Goal: Task Accomplishment & Management: Use online tool/utility

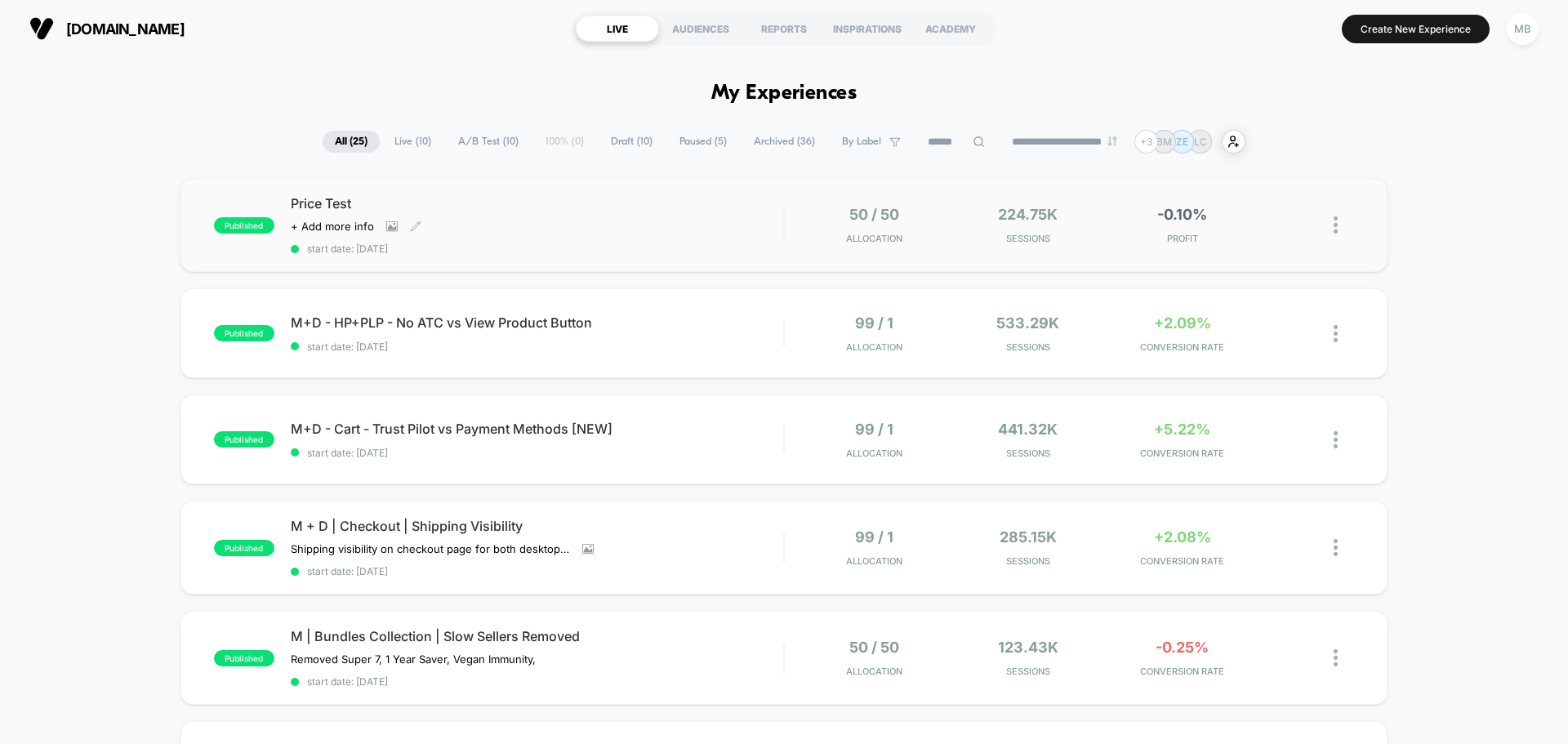
click at [721, 229] on div "Price Test Click to view images Click to edit experience details + Add more inf…" at bounding box center [537, 225] width 493 height 59
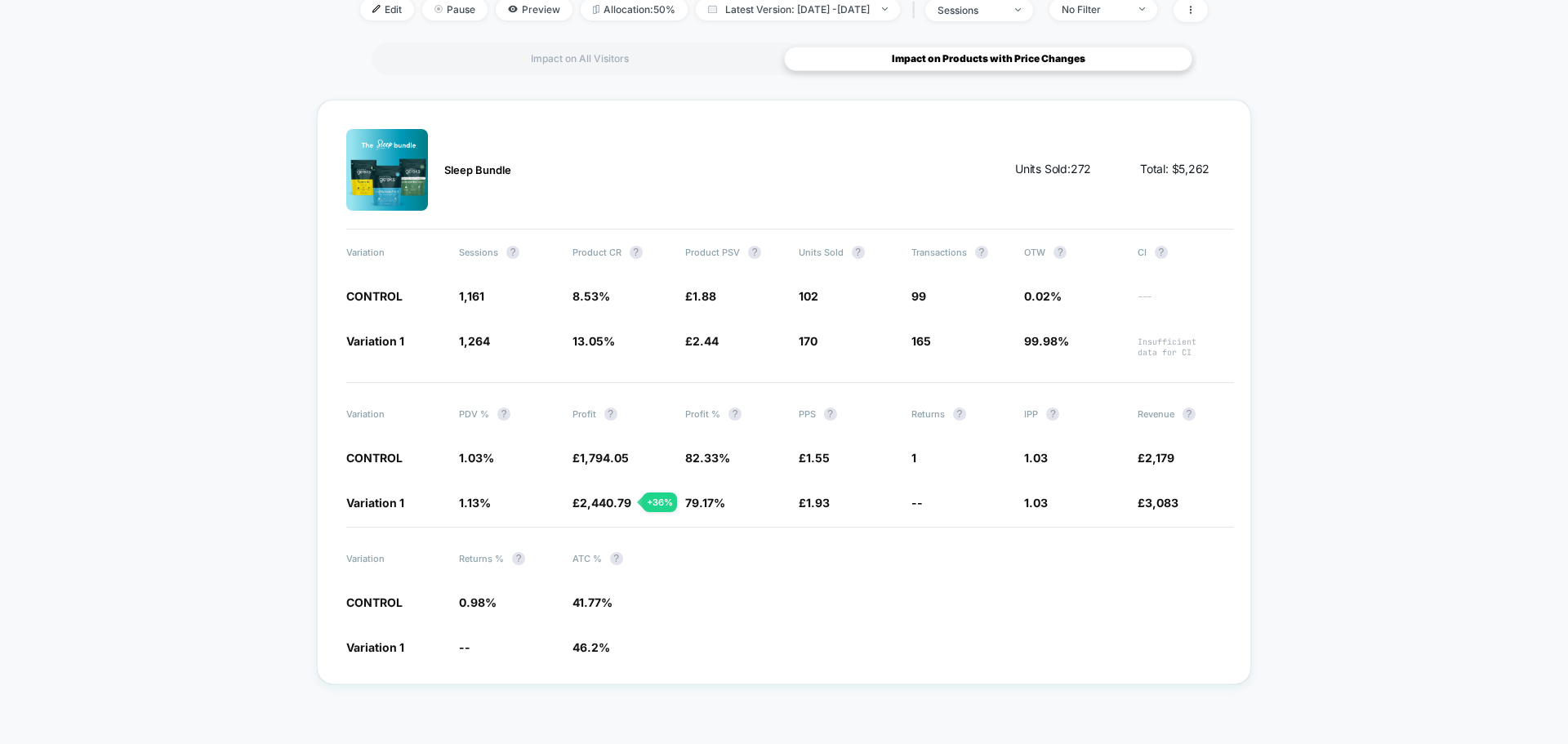
scroll to position [535, 0]
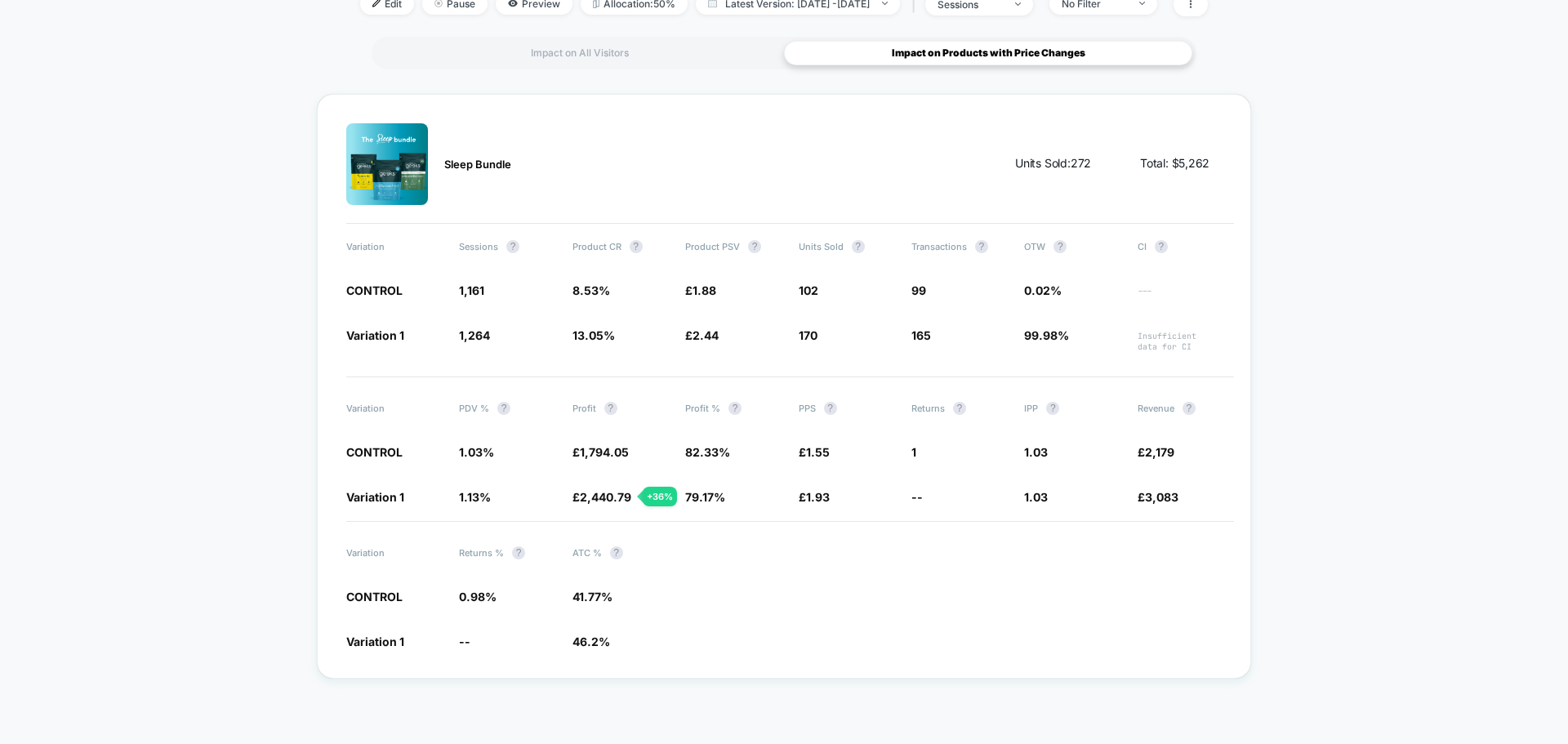
click at [228, 413] on div "< Back to all live experiences Price Test LIVE Click to view images Click to ed…" at bounding box center [784, 133] width 1568 height 1222
drag, startPoint x: 1158, startPoint y: 379, endPoint x: 1144, endPoint y: 277, distance: 103.0
click at [1147, 287] on span "---" at bounding box center [1185, 292] width 96 height 12
click at [233, 295] on div "< Back to all live experiences Price Test LIVE Click to view images Click to ed…" at bounding box center [784, 133] width 1568 height 1222
click at [1265, 156] on div "< Back to all live experiences Price Test LIVE Click to view images Click to ed…" at bounding box center [784, 133] width 1568 height 1222
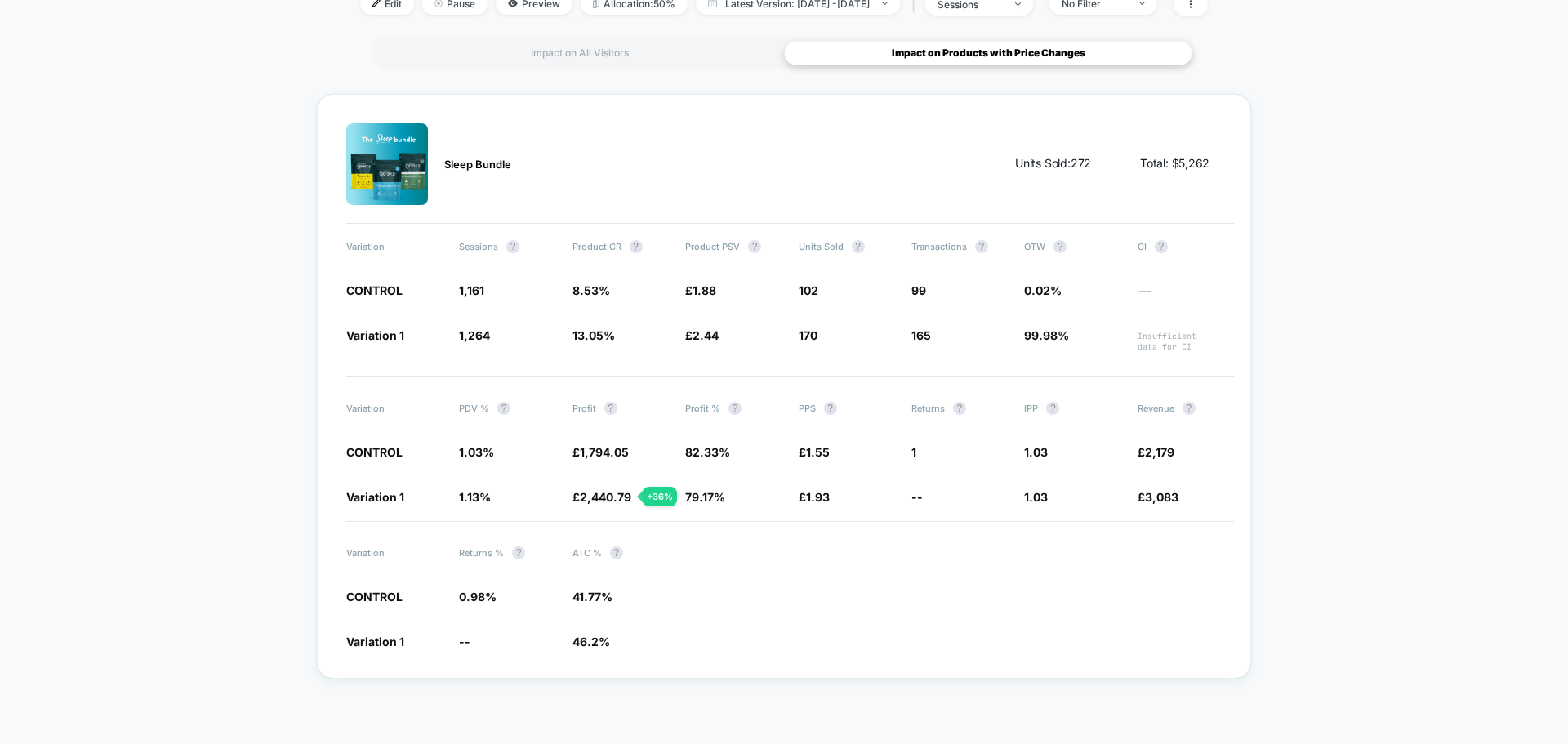
click at [285, 59] on div "< Back to all live experiences Price Test LIVE Click to view images Click to ed…" at bounding box center [784, 133] width 1568 height 1222
click at [533, 99] on div "Sleep Bundle Units Sold: 272 Total: $ 5,262 Variation Sessions ? Product CR ? P…" at bounding box center [784, 387] width 934 height 585
click at [1341, 311] on div "< Back to all live experiences Price Test LIVE Click to view images Click to ed…" at bounding box center [784, 133] width 1568 height 1222
click at [306, 74] on div "< Back to all live experiences Price Test LIVE Click to view images Click to ed…" at bounding box center [784, 133] width 1568 height 1222
click at [636, 111] on div "Sleep Bundle Units Sold: 272 Total: $ 5,262 Variation Sessions ? Product CR ? P…" at bounding box center [784, 387] width 934 height 585
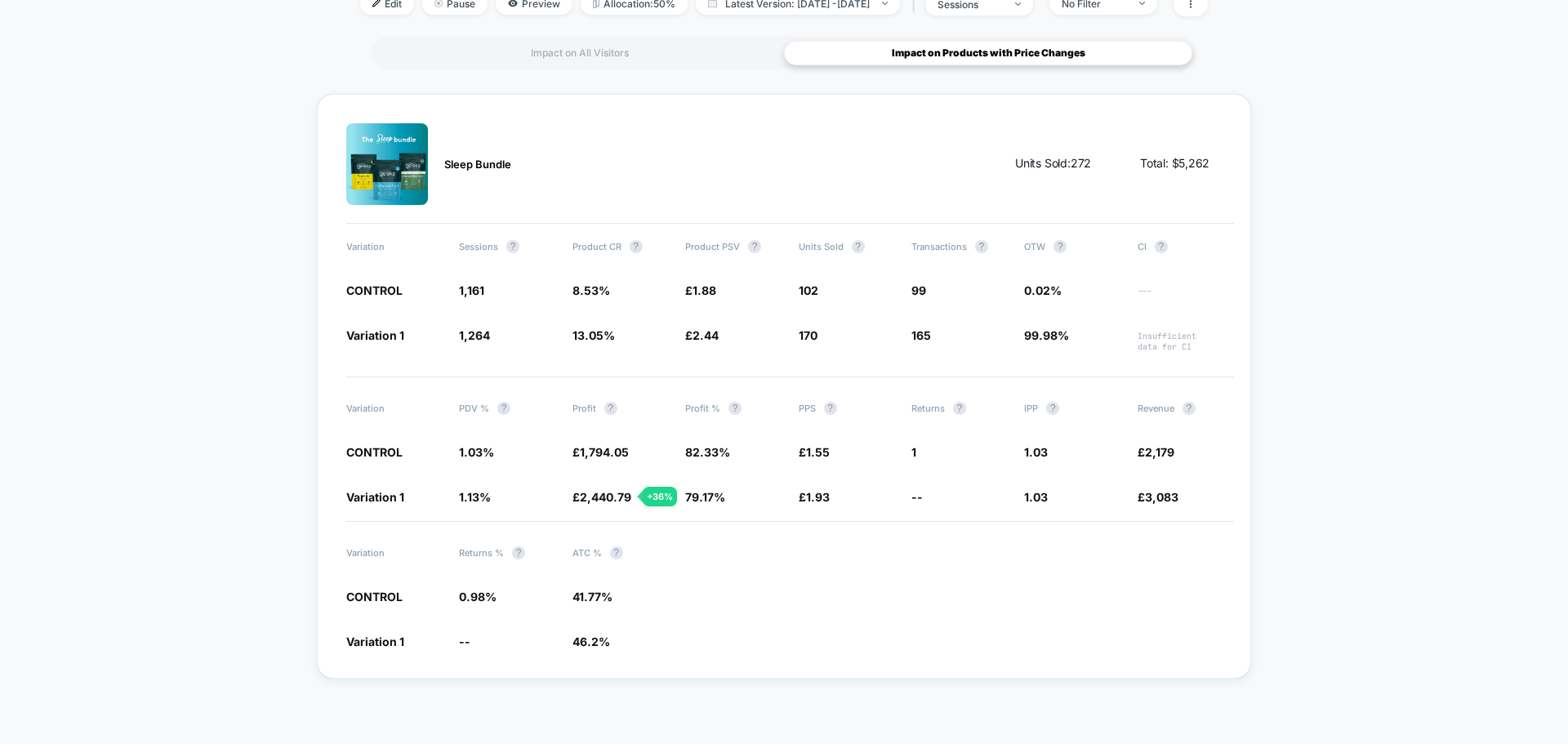
click at [1259, 99] on div "< Back to all live experiences Price Test LIVE Click to view images Click to ed…" at bounding box center [784, 133] width 1568 height 1222
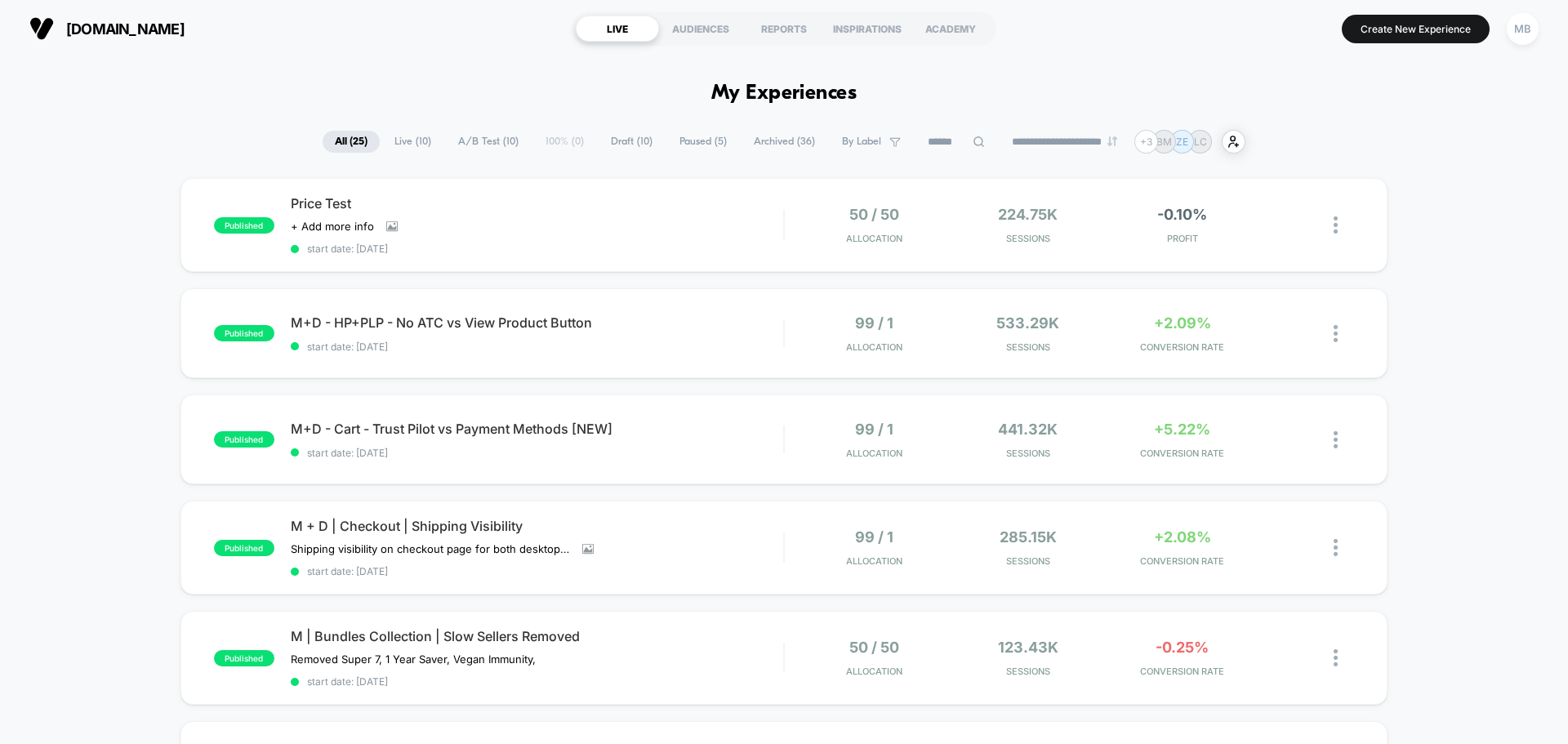
click at [394, 40] on section "[DOMAIN_NAME]" at bounding box center [274, 28] width 498 height 40
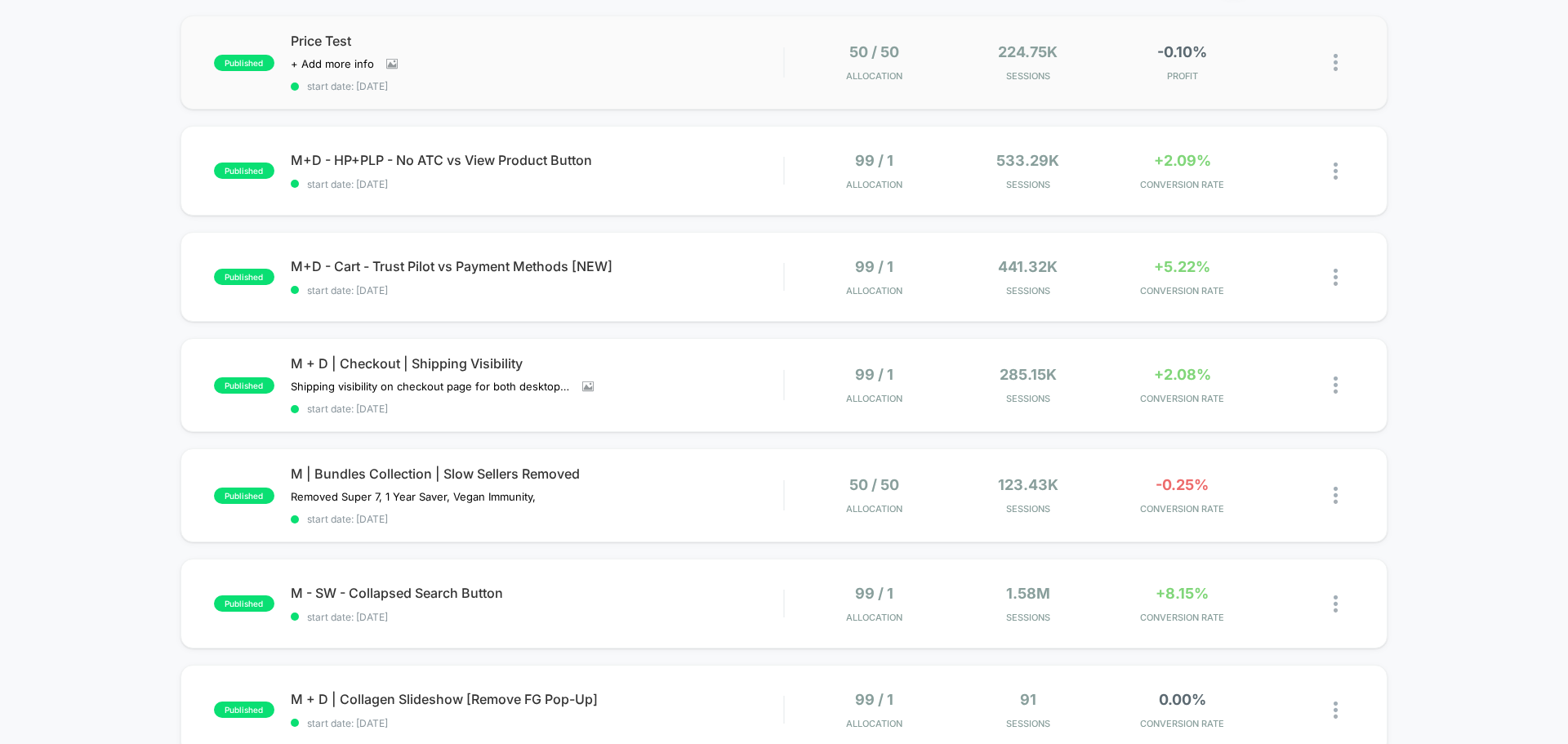
scroll to position [164, 0]
click at [473, 477] on span "M | Bundles Collection | Slow Sellers Removed" at bounding box center [537, 472] width 493 height 16
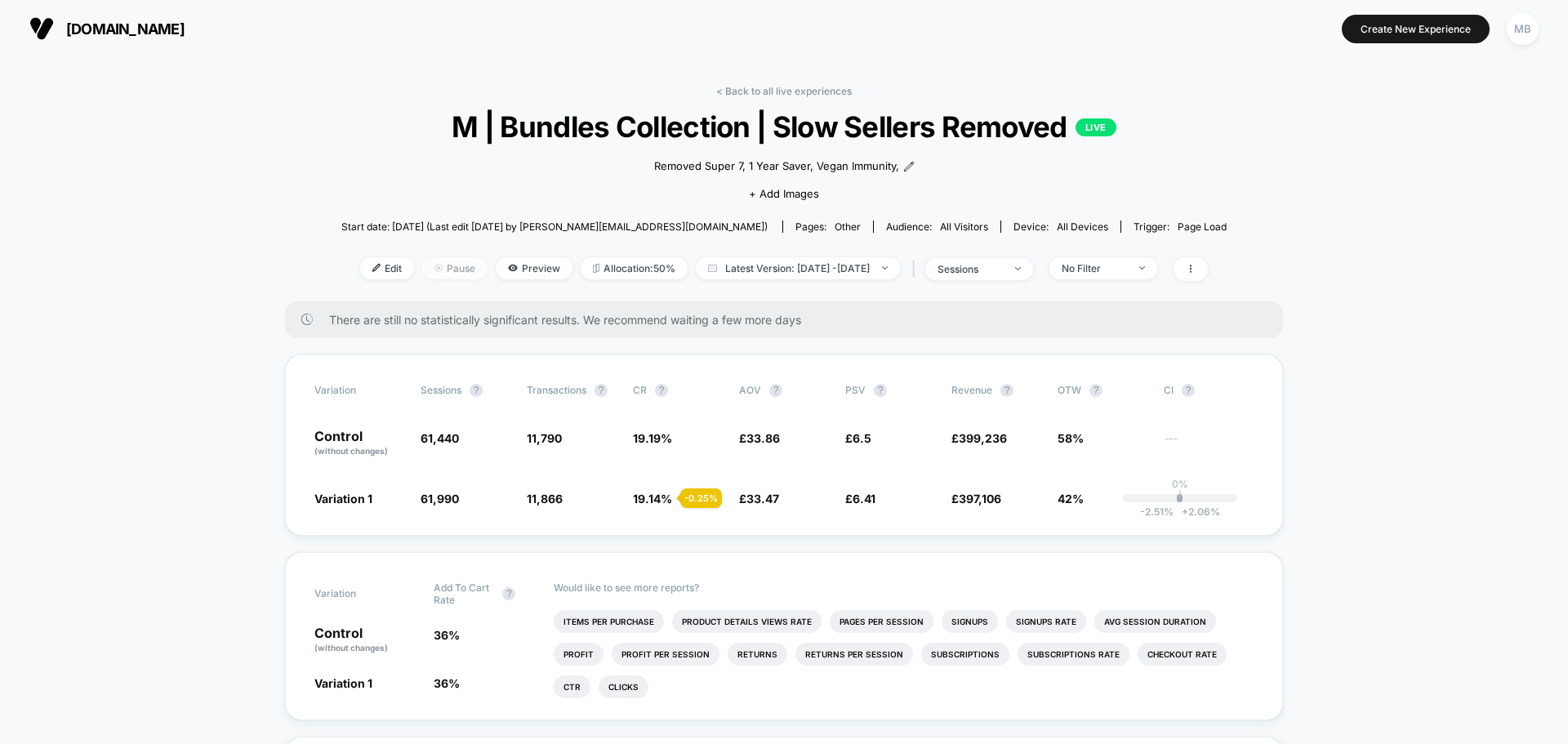
click at [426, 265] on span "Pause" at bounding box center [454, 268] width 65 height 22
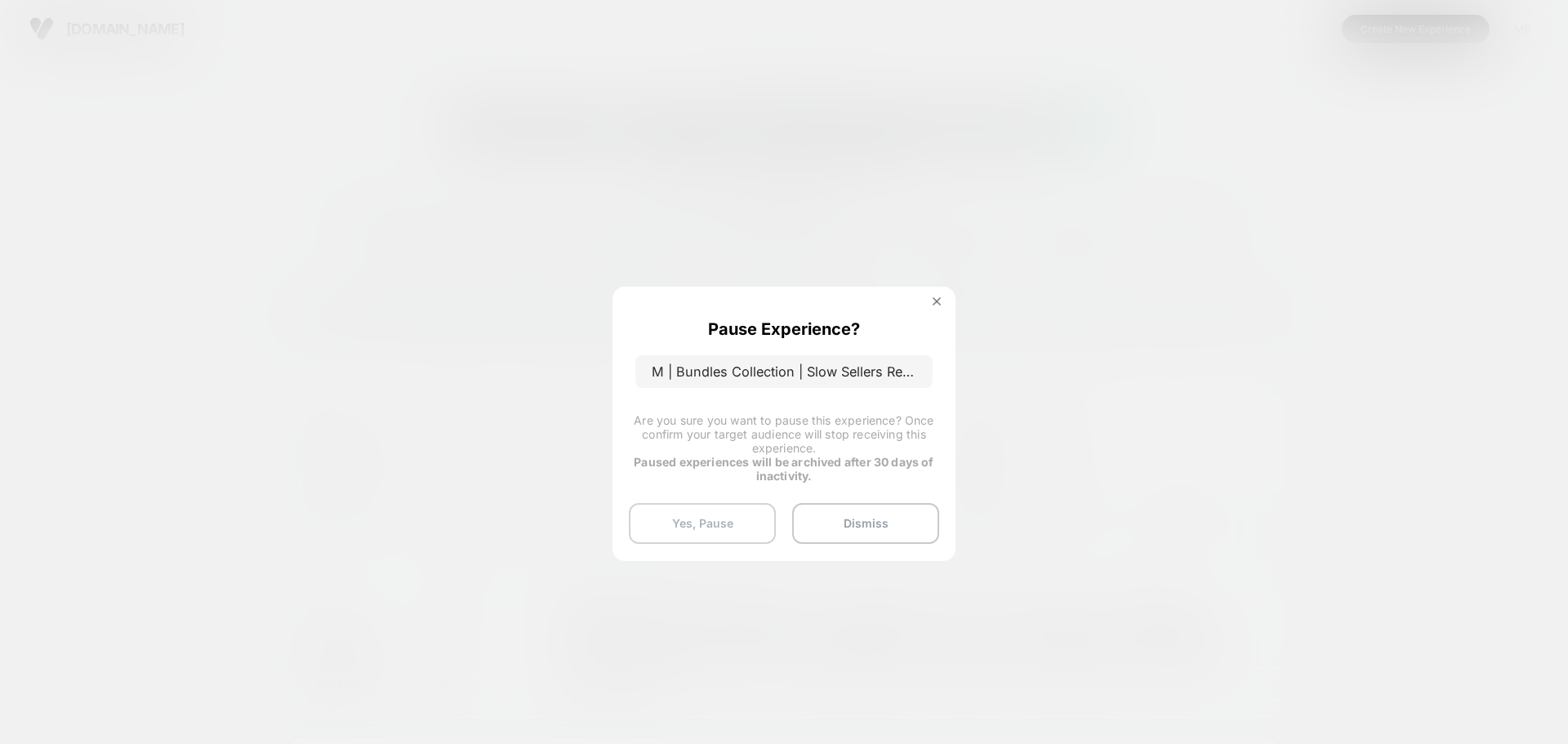
click at [745, 531] on button "Yes, Pause" at bounding box center [702, 523] width 147 height 40
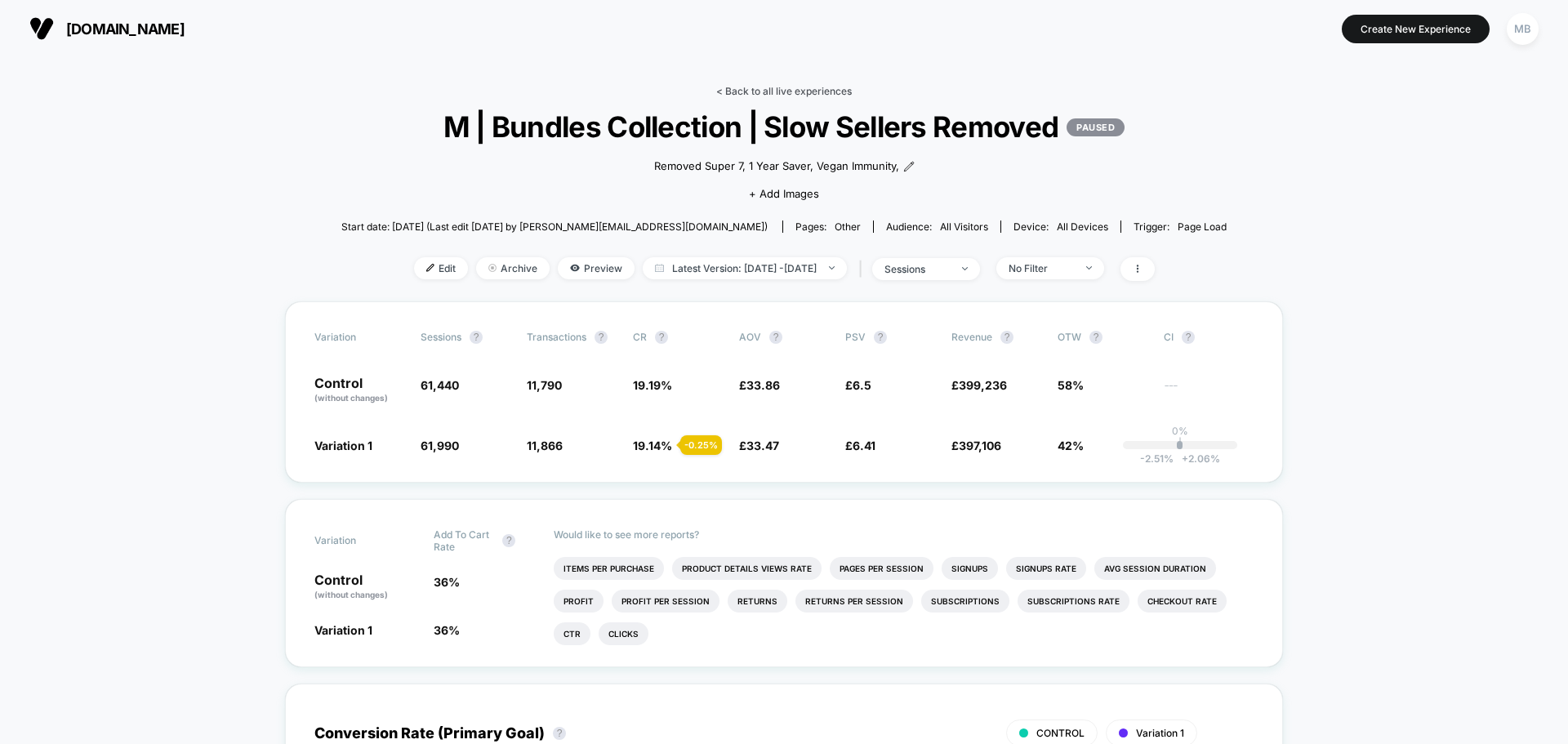
click at [759, 87] on link "< Back to all live experiences" at bounding box center [784, 90] width 135 height 12
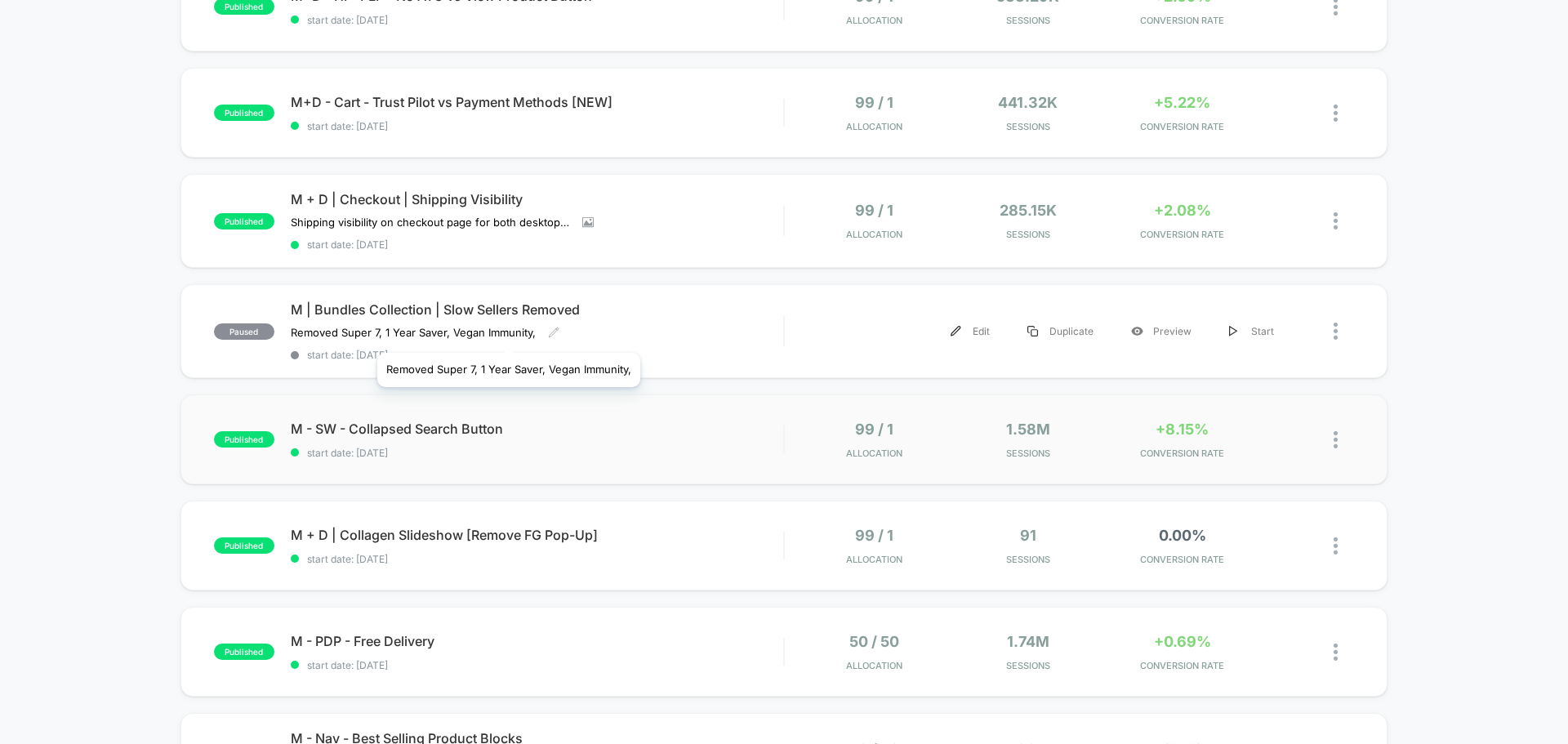
scroll to position [490, 0]
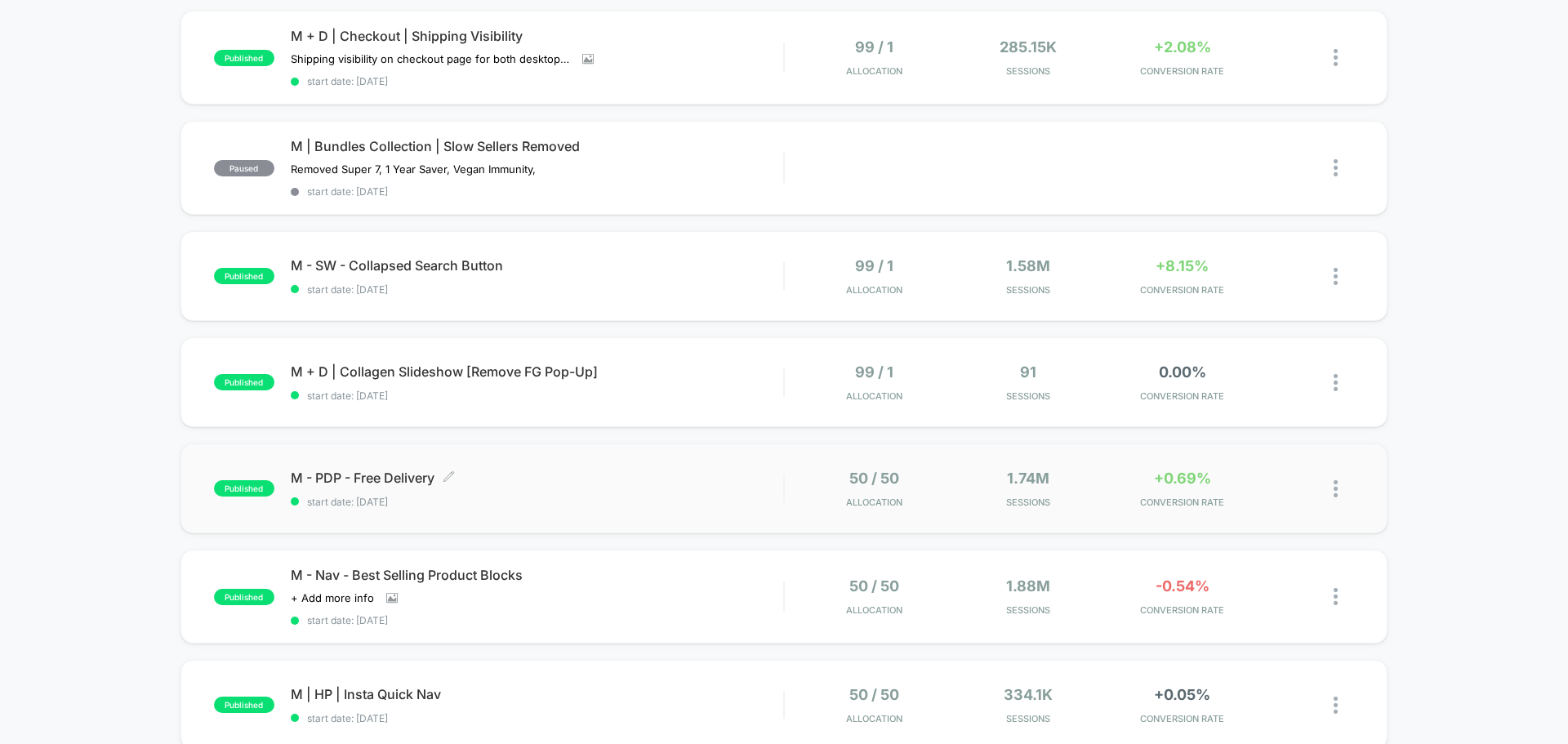
click at [355, 480] on span "M - PDP - Free Delivery Click to edit experience details" at bounding box center [537, 477] width 493 height 16
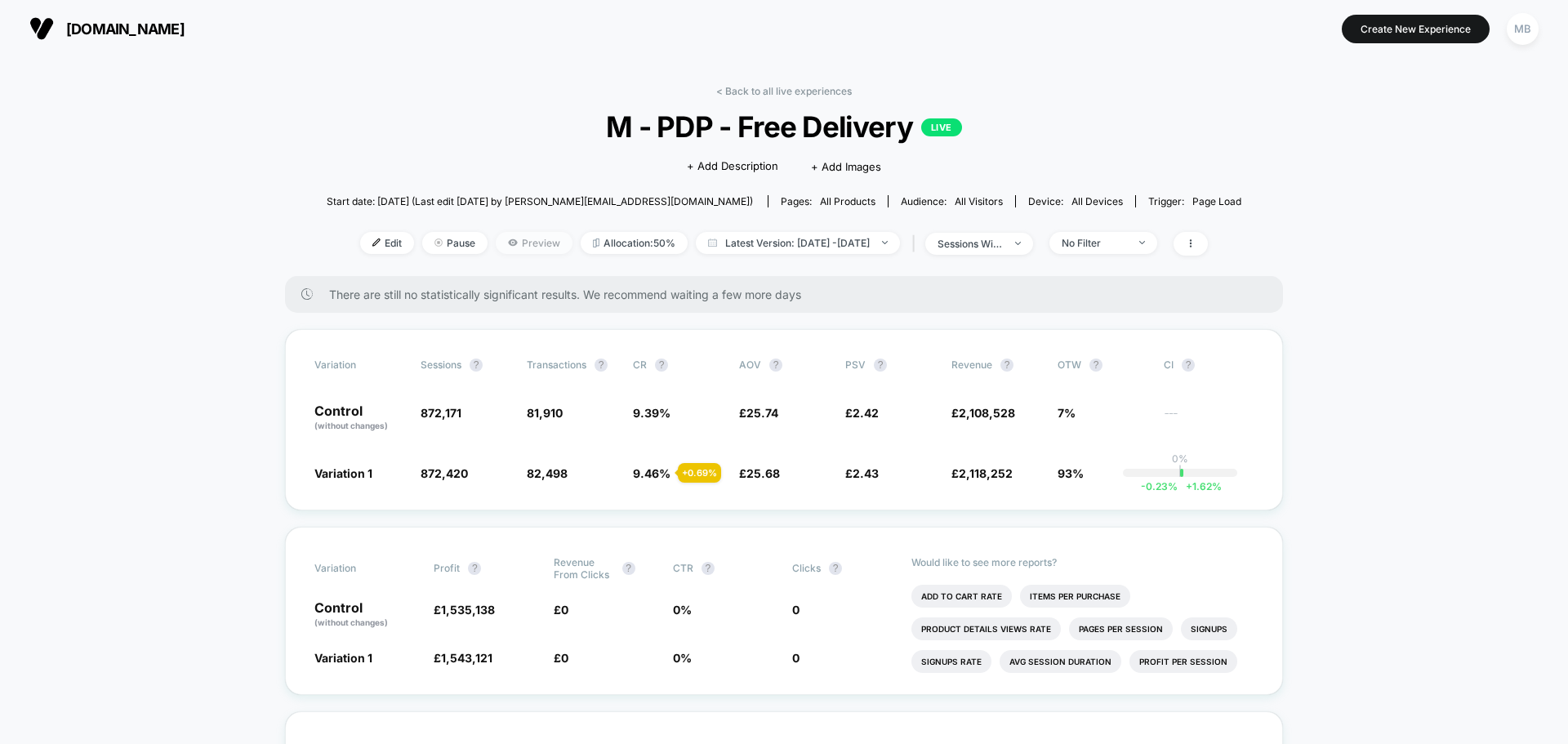
click at [509, 245] on span "Preview" at bounding box center [534, 243] width 77 height 22
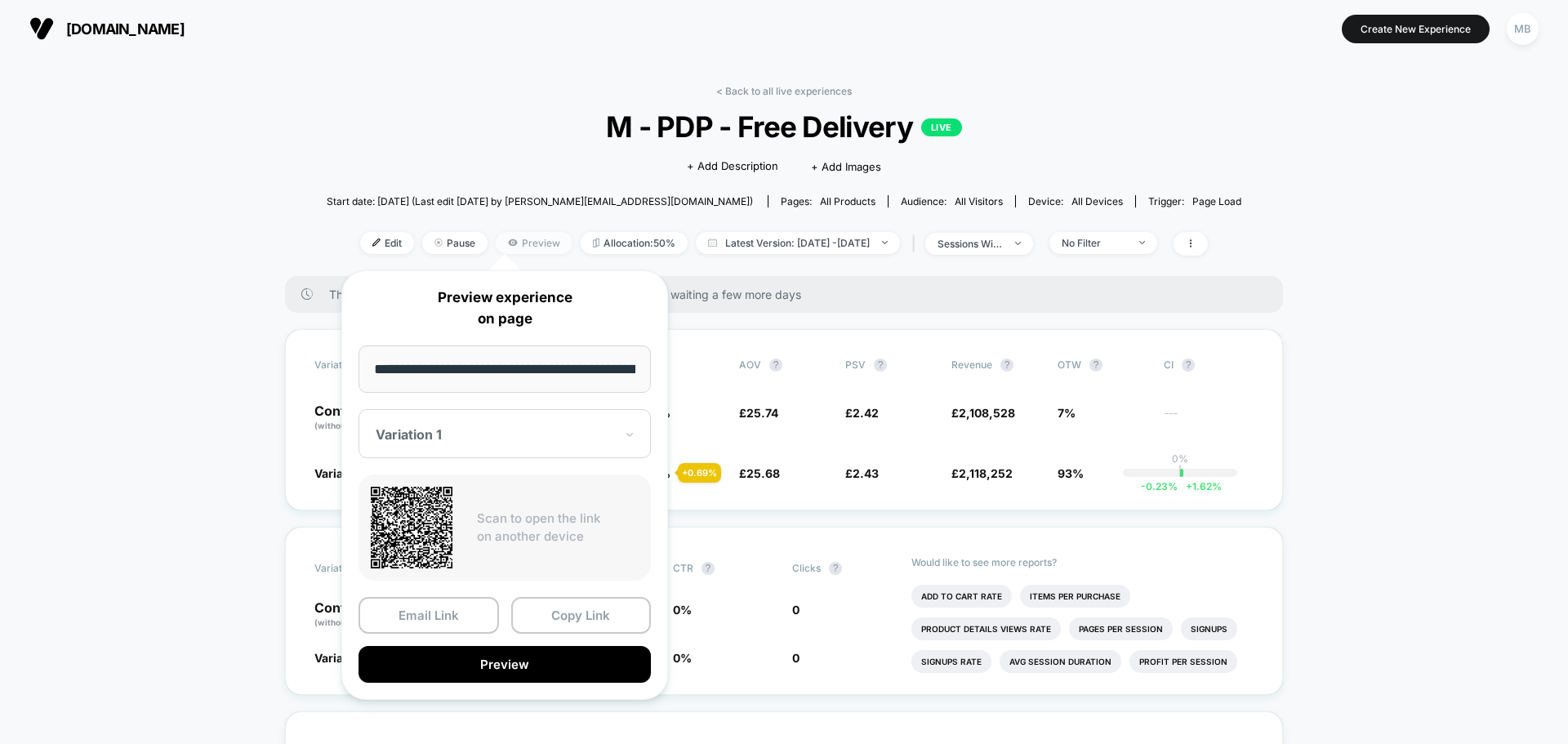
scroll to position [0, 175]
click at [561, 625] on button "Copy Link" at bounding box center [581, 616] width 140 height 37
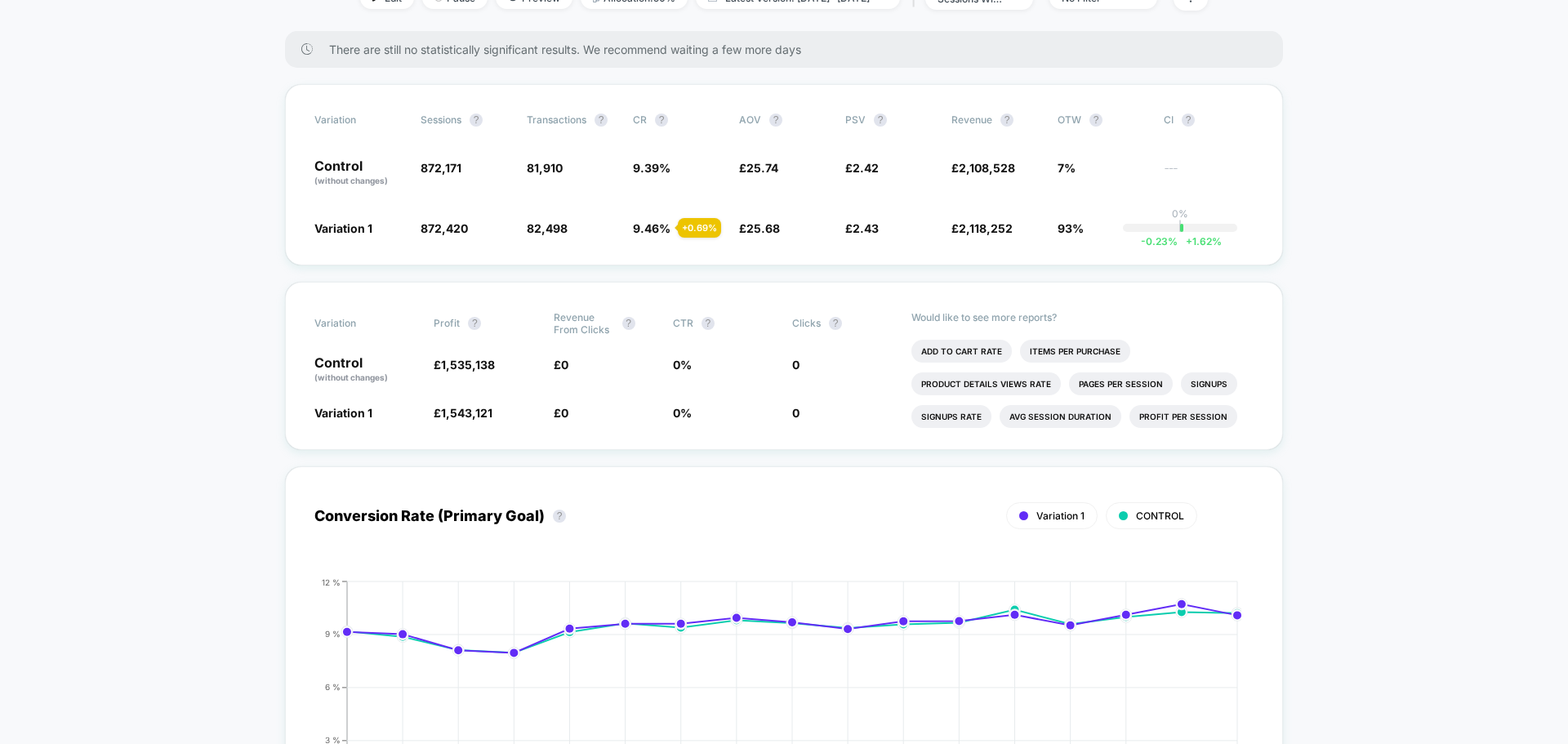
scroll to position [0, 0]
